Goal: Download file/media

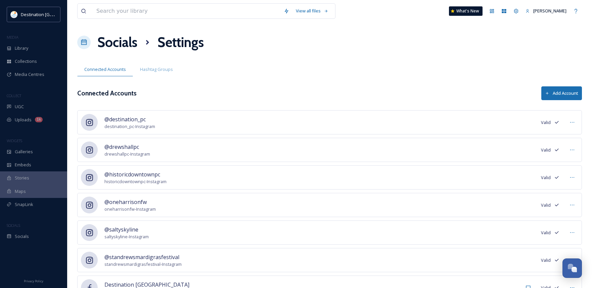
scroll to position [325, 0]
click at [25, 48] on span "Library" at bounding box center [21, 48] width 13 height 6
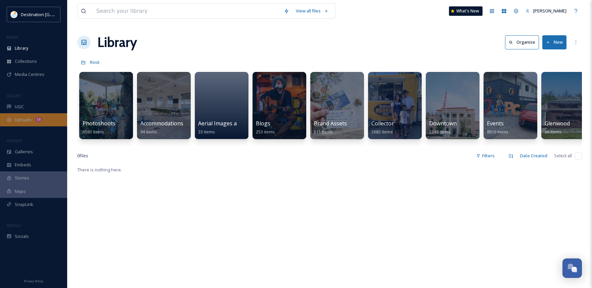
click at [17, 124] on div "Uploads 1k" at bounding box center [33, 119] width 67 height 13
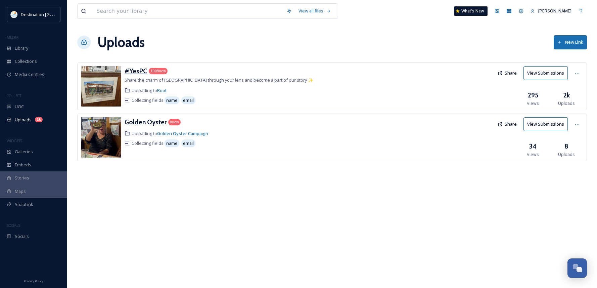
click at [129, 73] on h3 "#YesPC" at bounding box center [136, 71] width 22 height 8
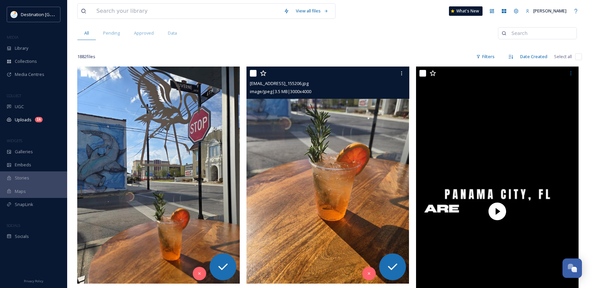
scroll to position [67, 0]
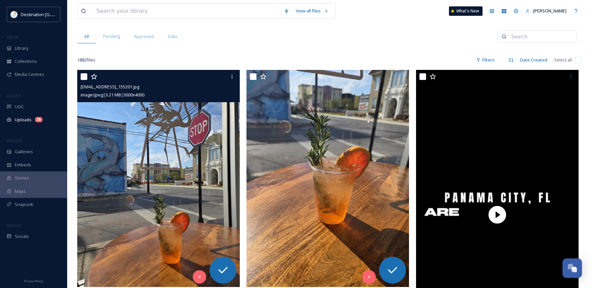
click at [216, 207] on img at bounding box center [158, 178] width 162 height 216
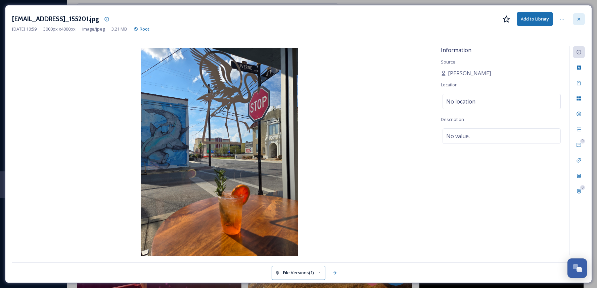
click at [581, 17] on icon at bounding box center [578, 18] width 5 height 5
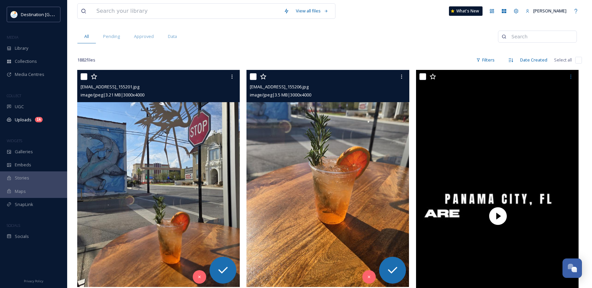
click at [355, 209] on img at bounding box center [327, 178] width 162 height 216
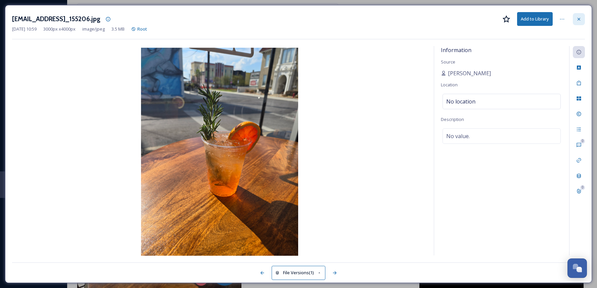
click at [580, 20] on icon at bounding box center [578, 18] width 5 height 5
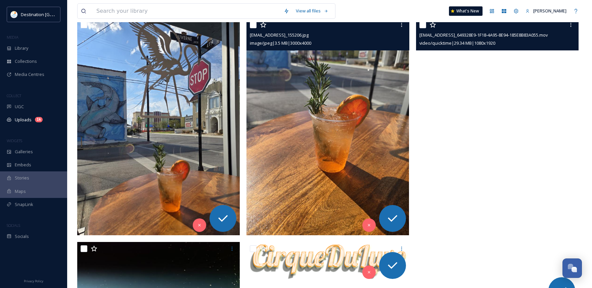
scroll to position [101, 0]
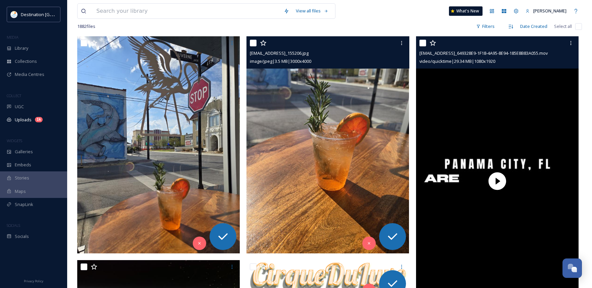
click at [424, 44] on input "checkbox" at bounding box center [422, 43] width 7 height 7
checkbox input "true"
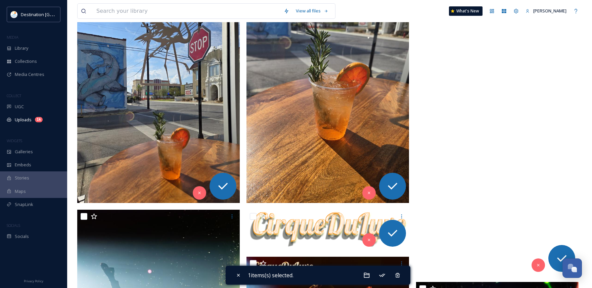
scroll to position [268, 0]
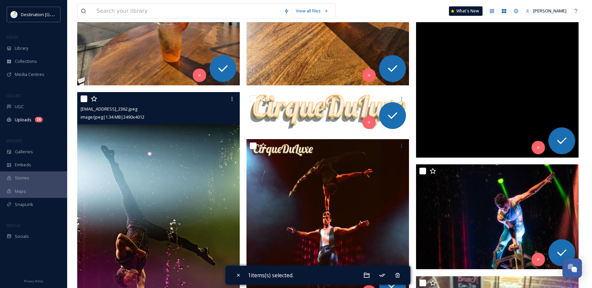
click at [84, 97] on input "checkbox" at bounding box center [84, 98] width 7 height 7
checkbox input "true"
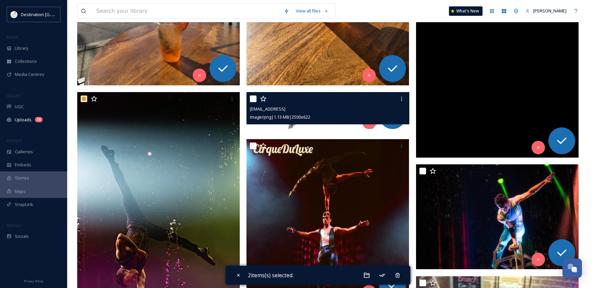
click at [254, 99] on input "checkbox" at bounding box center [253, 98] width 7 height 7
checkbox input "true"
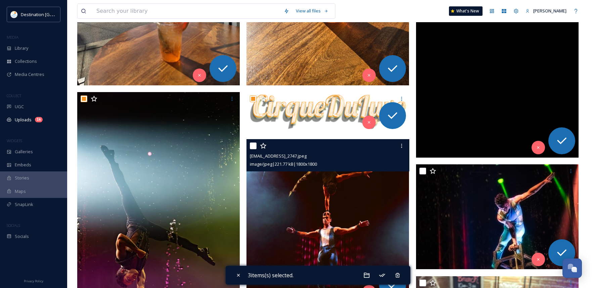
click at [255, 146] on input "checkbox" at bounding box center [253, 145] width 7 height 7
checkbox input "true"
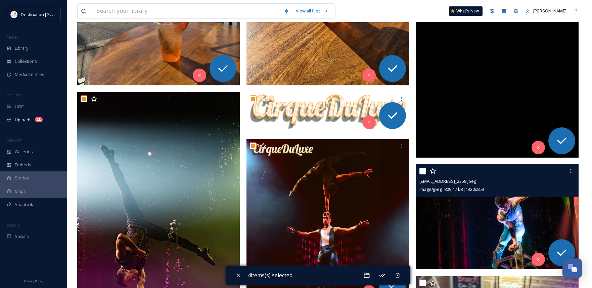
click at [423, 169] on input "checkbox" at bounding box center [422, 170] width 7 height 7
checkbox input "true"
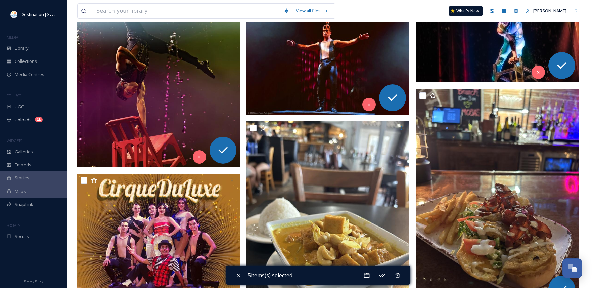
scroll to position [470, 0]
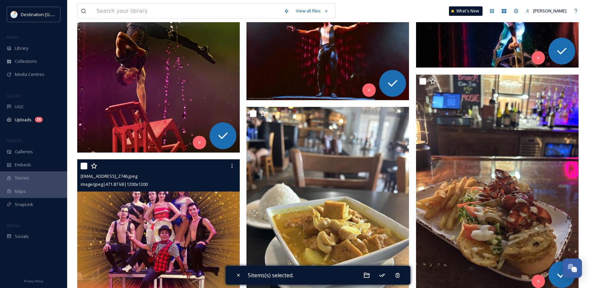
click at [85, 164] on input "checkbox" at bounding box center [84, 165] width 7 height 7
checkbox input "true"
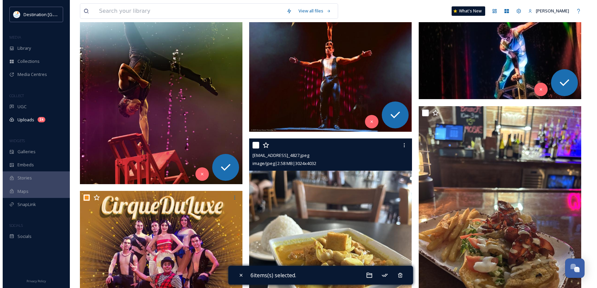
scroll to position [369, 0]
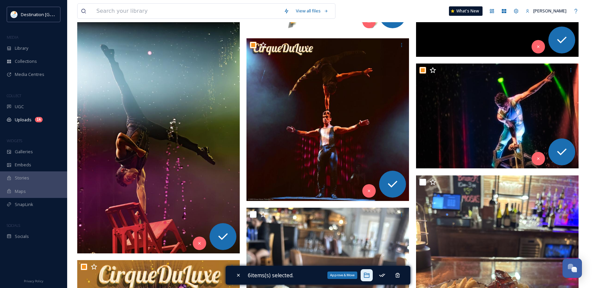
click at [367, 275] on icon at bounding box center [366, 275] width 6 height 5
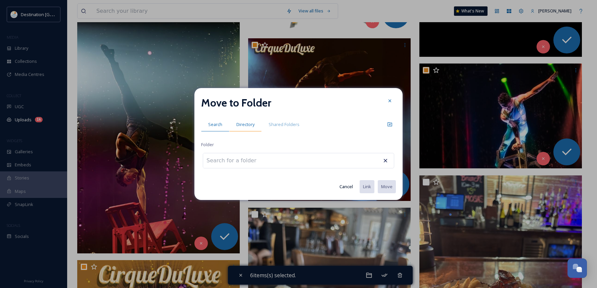
click at [243, 125] on span "Directory" at bounding box center [245, 124] width 18 height 6
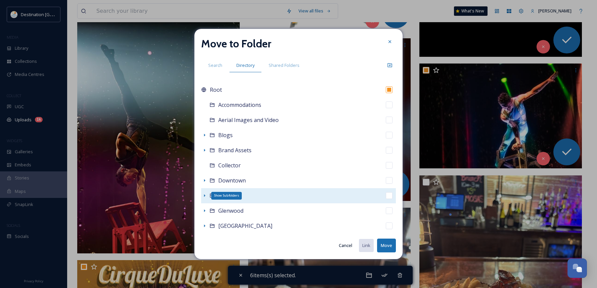
click at [204, 196] on icon at bounding box center [204, 195] width 1 height 3
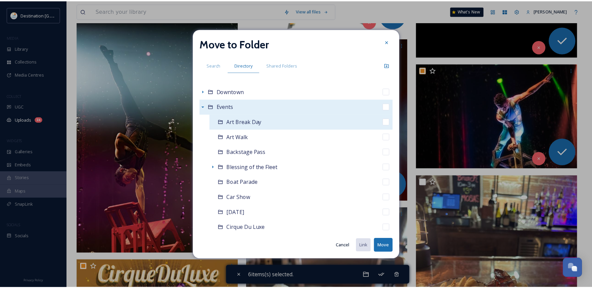
scroll to position [134, 0]
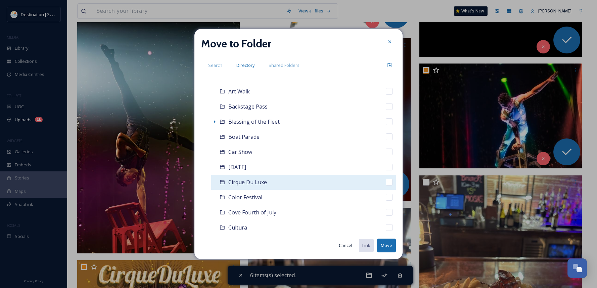
click at [241, 185] on span "Cirque Du Luxe" at bounding box center [247, 181] width 39 height 7
checkbox input "false"
checkbox input "true"
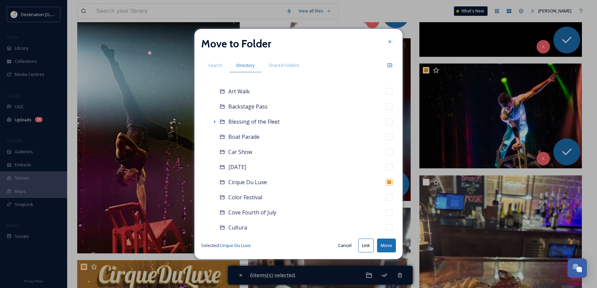
click at [385, 248] on button "Move" at bounding box center [386, 245] width 19 height 14
checkbox input "false"
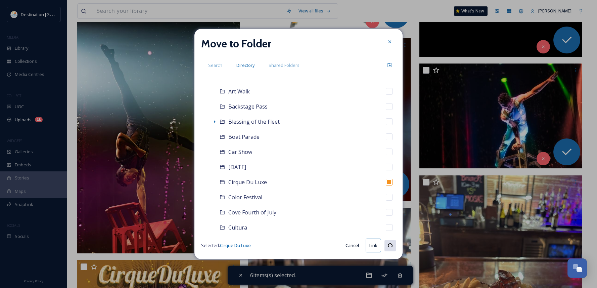
checkbox input "false"
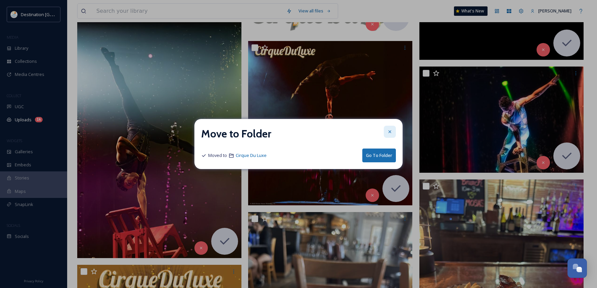
click at [390, 131] on icon at bounding box center [389, 131] width 5 height 5
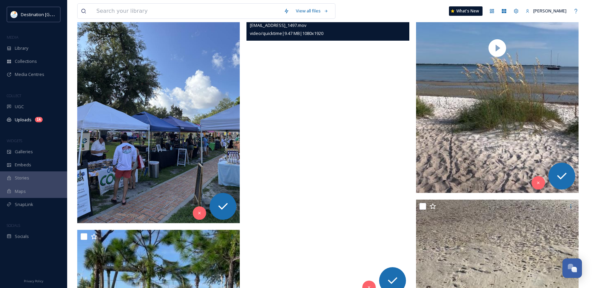
scroll to position [1812, 0]
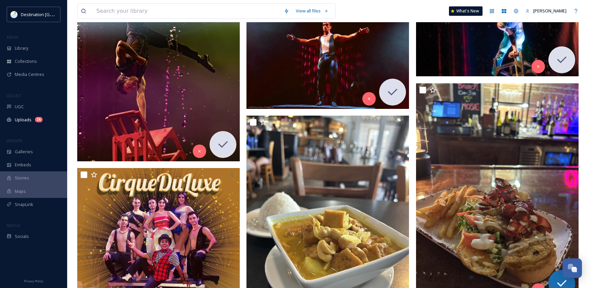
scroll to position [436, 0]
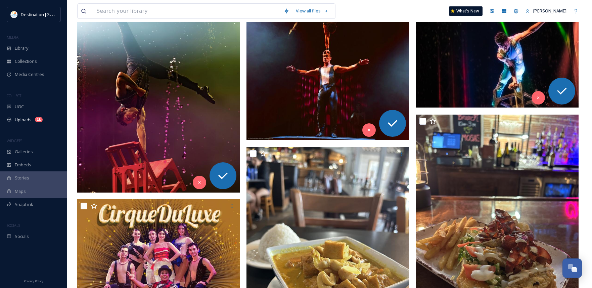
scroll to position [436, 0]
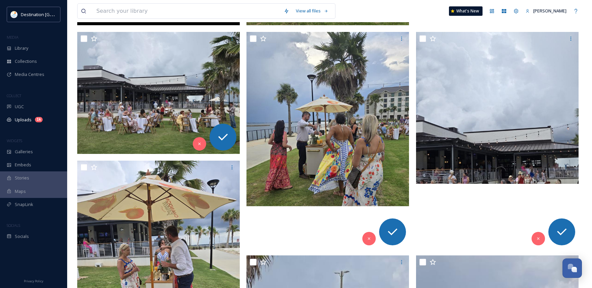
scroll to position [3054, 0]
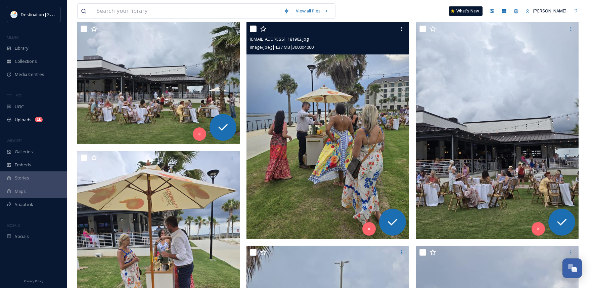
click at [315, 155] on img at bounding box center [327, 130] width 162 height 216
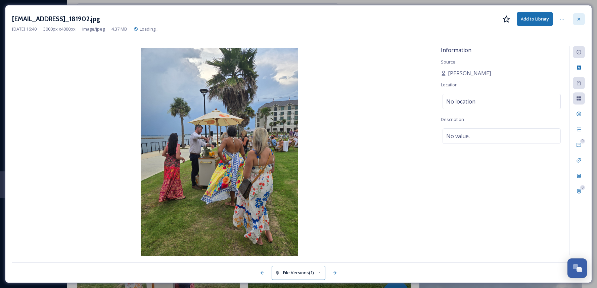
click at [575, 23] on div at bounding box center [579, 19] width 12 height 12
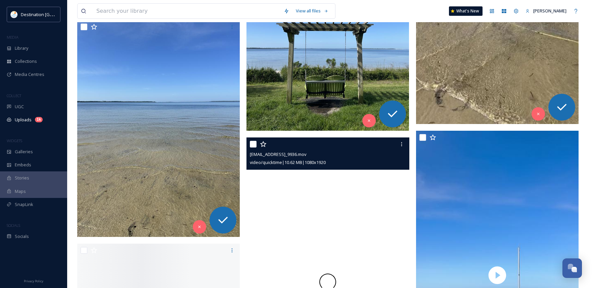
scroll to position [5739, 0]
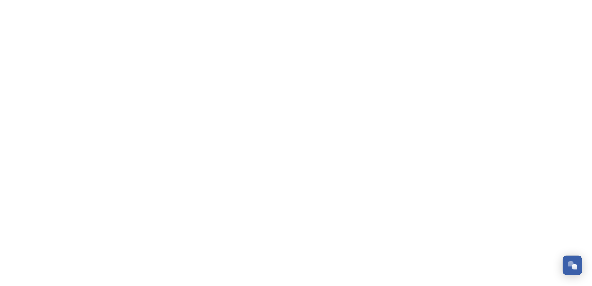
scroll to position [324, 0]
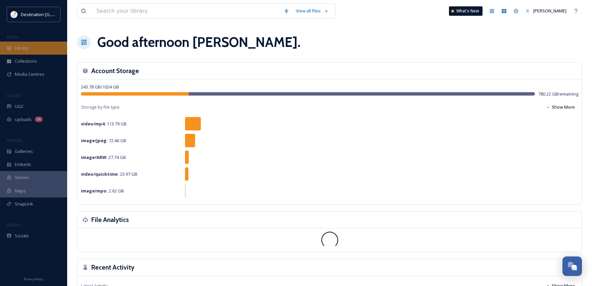
click at [40, 46] on div "Library" at bounding box center [33, 48] width 67 height 13
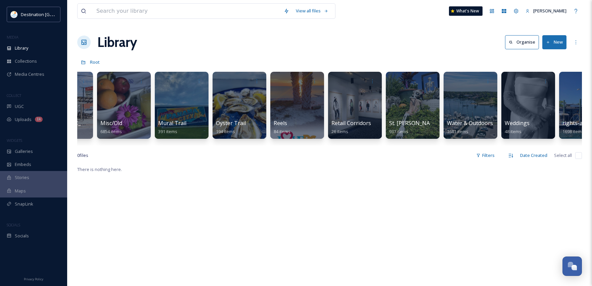
scroll to position [0, 592]
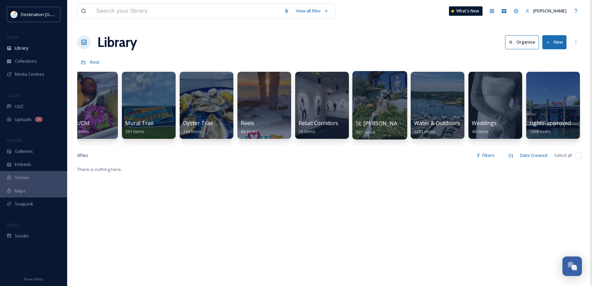
click at [369, 116] on div at bounding box center [379, 105] width 55 height 68
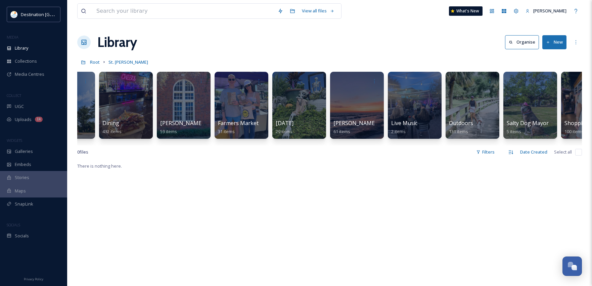
scroll to position [0, 92]
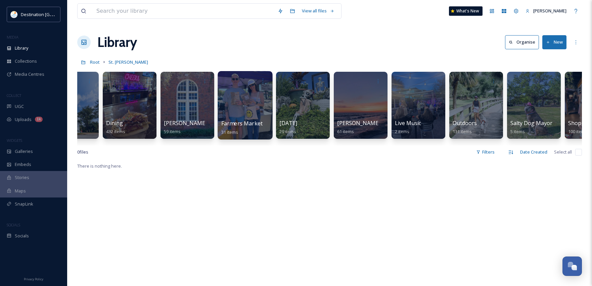
click at [227, 116] on div at bounding box center [244, 105] width 55 height 68
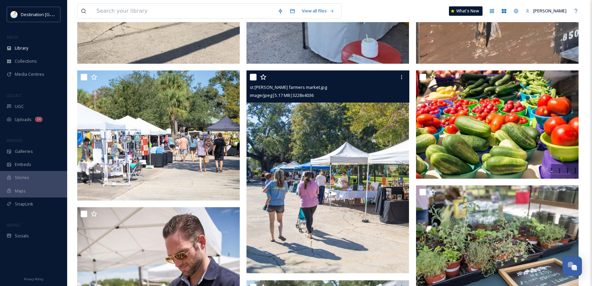
scroll to position [1510, 0]
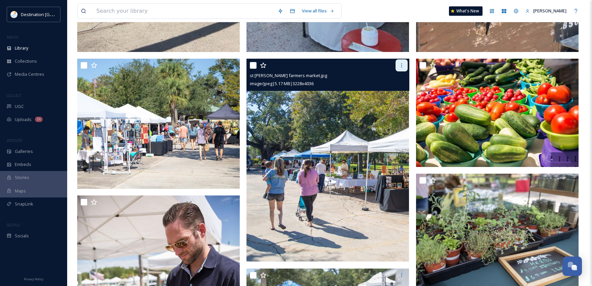
click at [400, 69] on div at bounding box center [401, 65] width 12 height 12
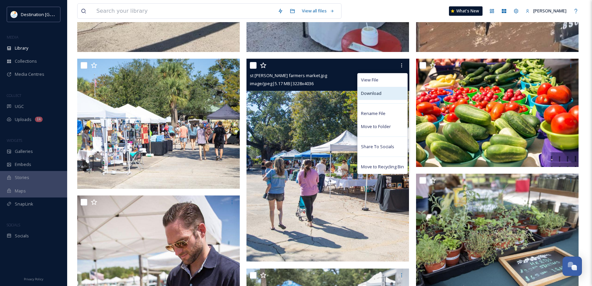
click at [386, 90] on div "Download" at bounding box center [382, 93] width 50 height 13
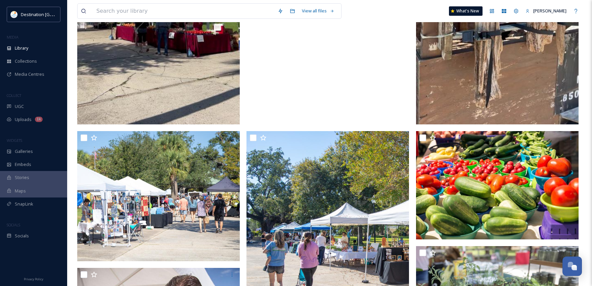
scroll to position [1544, 0]
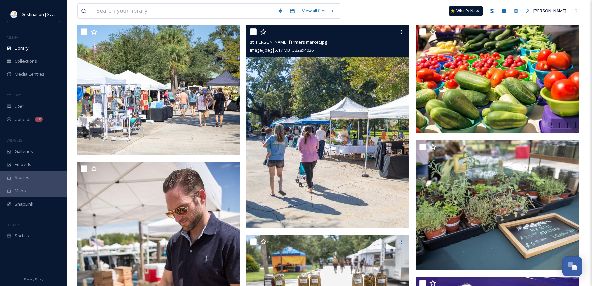
click at [296, 144] on img at bounding box center [327, 126] width 162 height 203
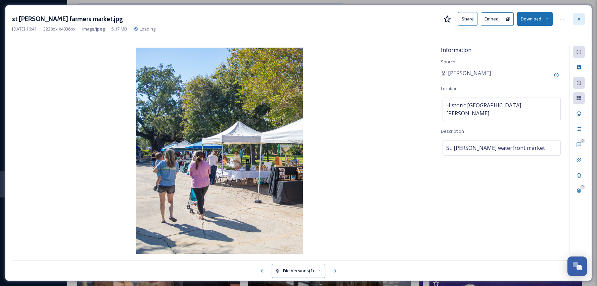
click at [582, 20] on div at bounding box center [579, 19] width 12 height 12
